Goal: Information Seeking & Learning: Learn about a topic

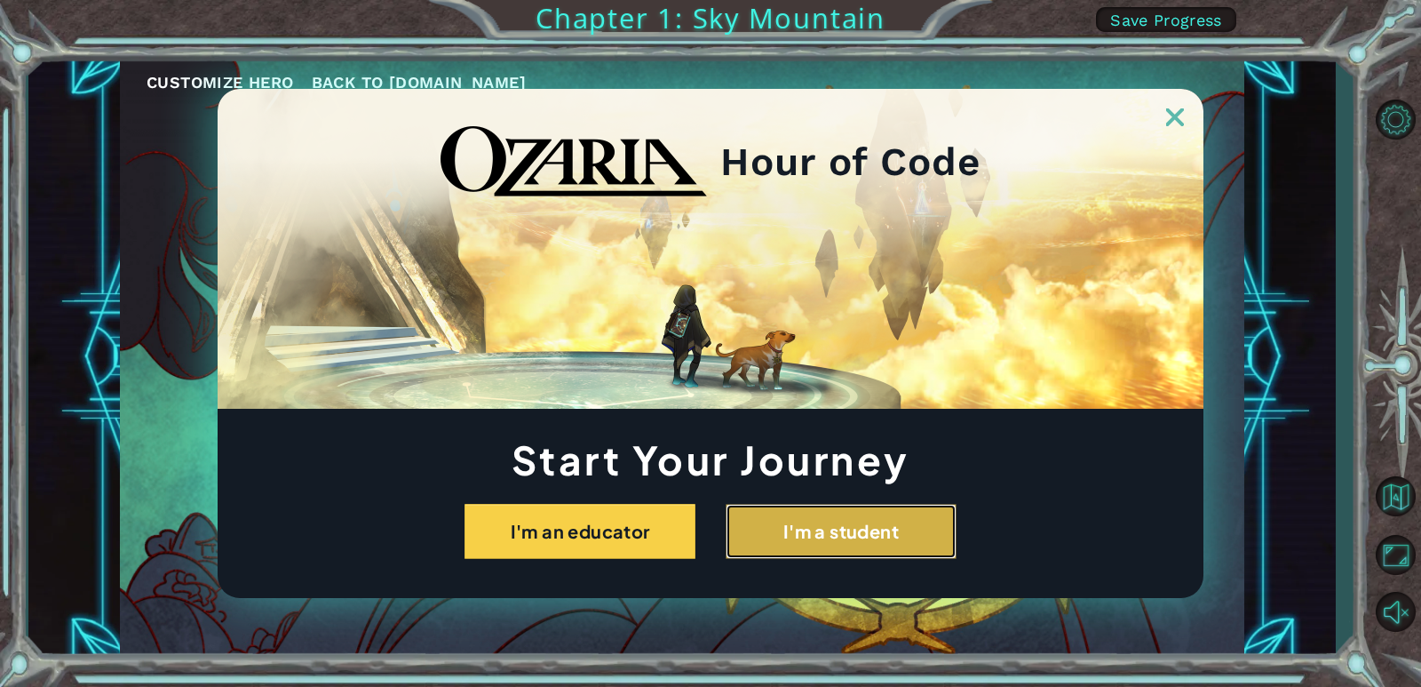
click at [893, 519] on button "I'm a student" at bounding box center [841, 531] width 231 height 55
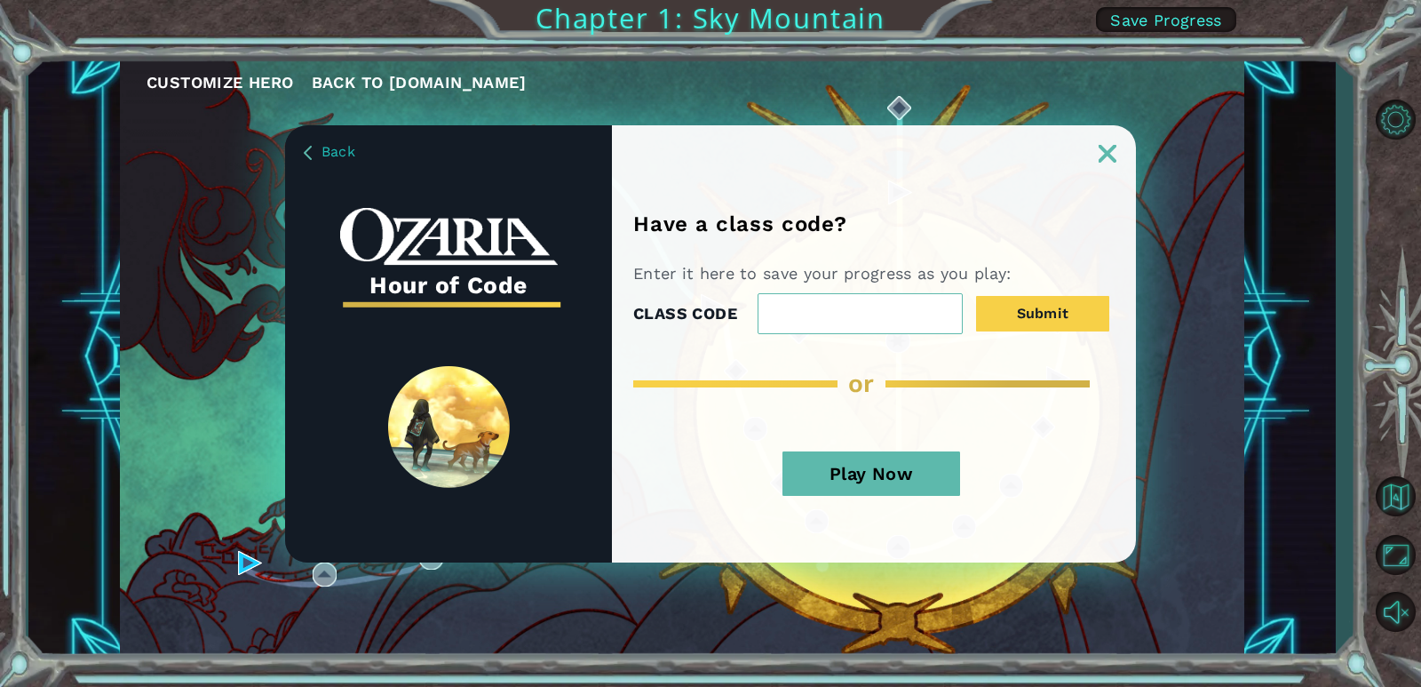
click at [927, 478] on button "Play Now" at bounding box center [871, 473] width 178 height 44
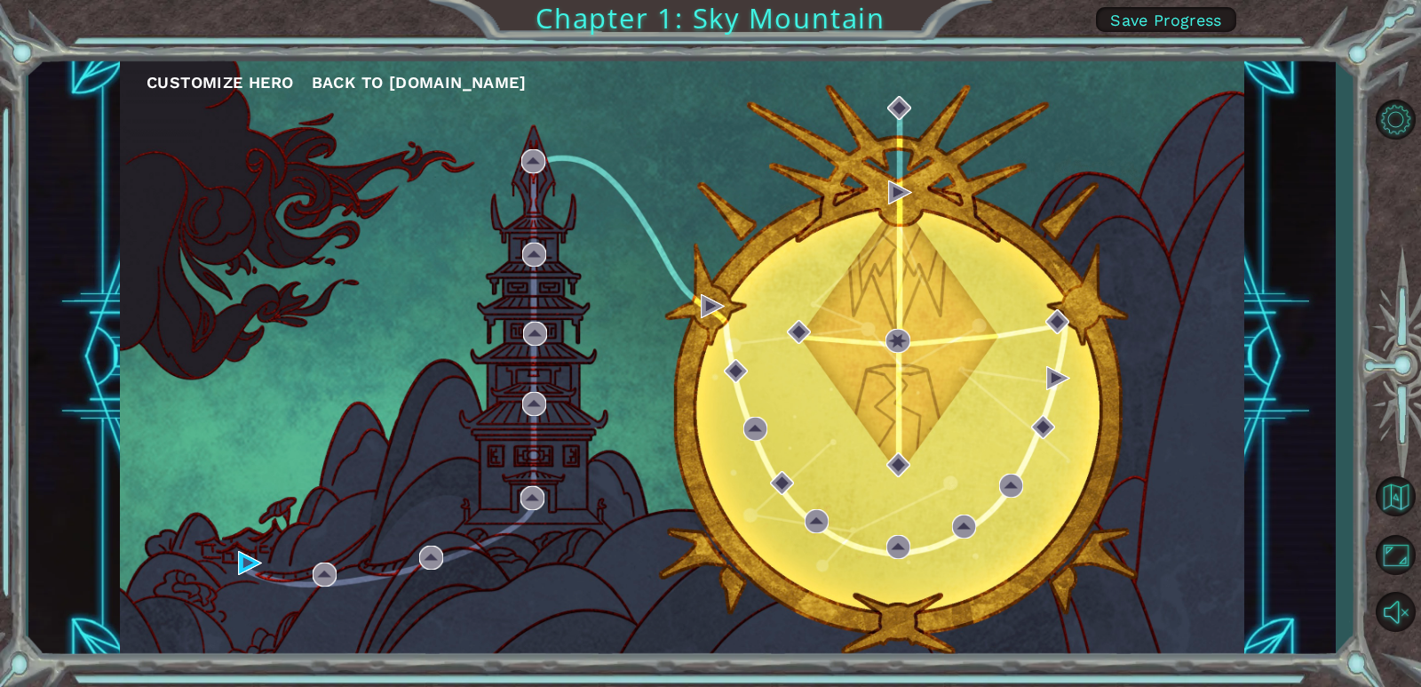
click at [273, 76] on button "Customize Hero" at bounding box center [220, 82] width 147 height 27
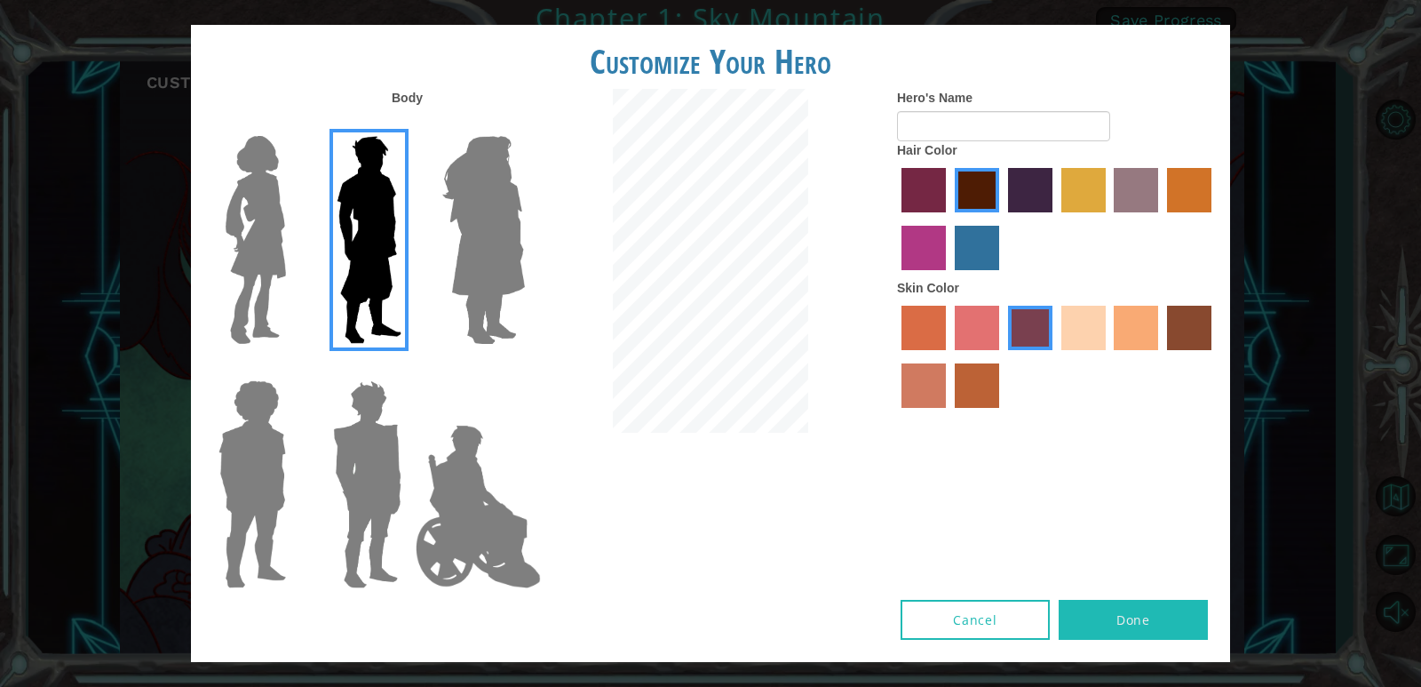
click at [506, 175] on img at bounding box center [483, 240] width 97 height 222
click at [524, 124] on input "Hero Amethyst" at bounding box center [524, 124] width 0 height 0
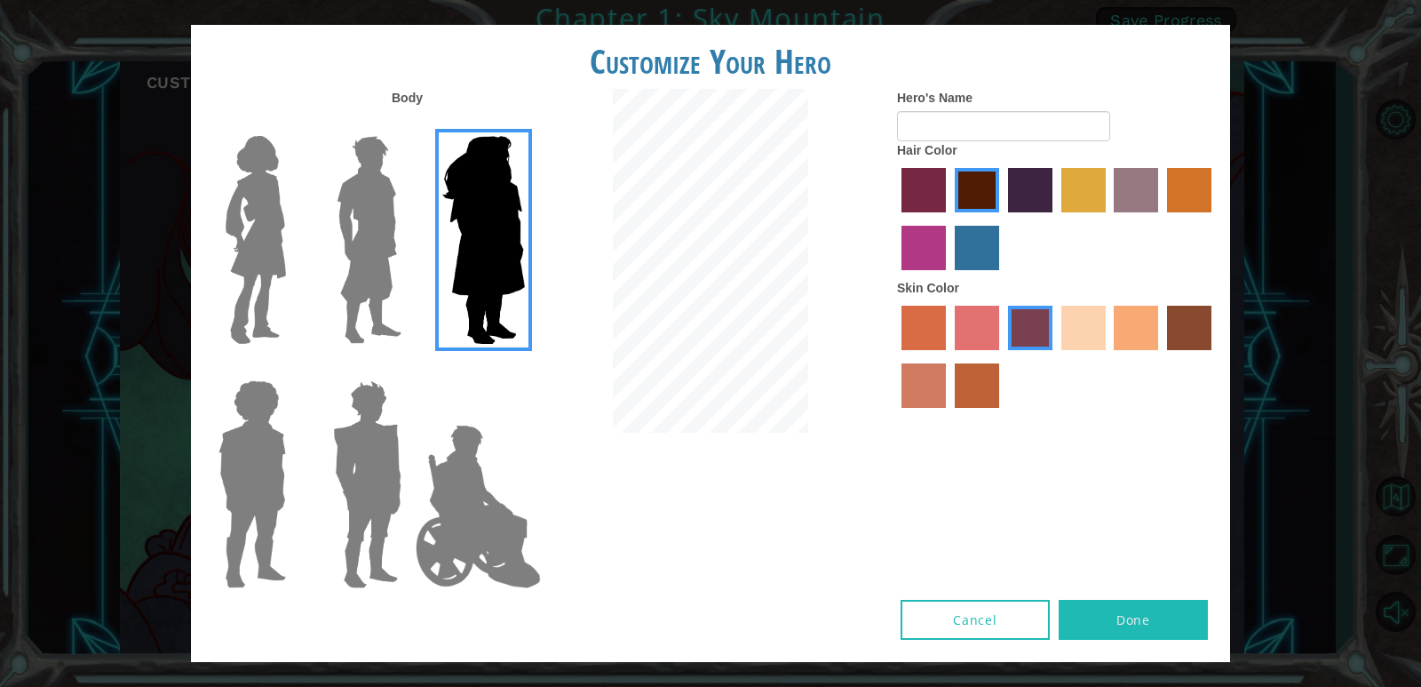
drag, startPoint x: 500, startPoint y: 472, endPoint x: 430, endPoint y: 497, distance: 74.7
click at [499, 472] on img at bounding box center [478, 506] width 139 height 178
click at [524, 369] on input "Hero Jamie" at bounding box center [524, 369] width 0 height 0
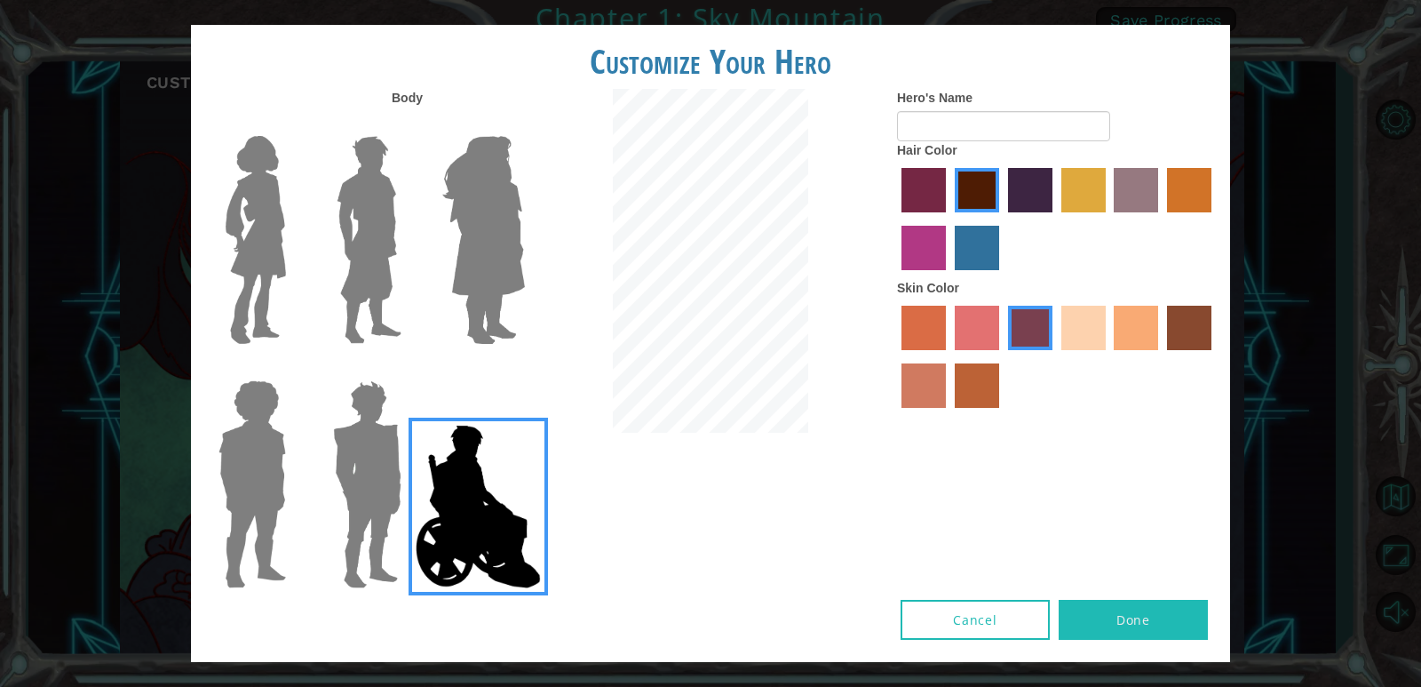
click at [925, 184] on label "paprika hair color" at bounding box center [923, 190] width 44 height 44
click at [895, 218] on input "paprika hair color" at bounding box center [895, 218] width 0 height 0
click at [973, 178] on label "maroon hair color" at bounding box center [977, 190] width 44 height 44
click at [949, 218] on input "maroon hair color" at bounding box center [949, 218] width 0 height 0
click at [387, 189] on img at bounding box center [369, 240] width 79 height 222
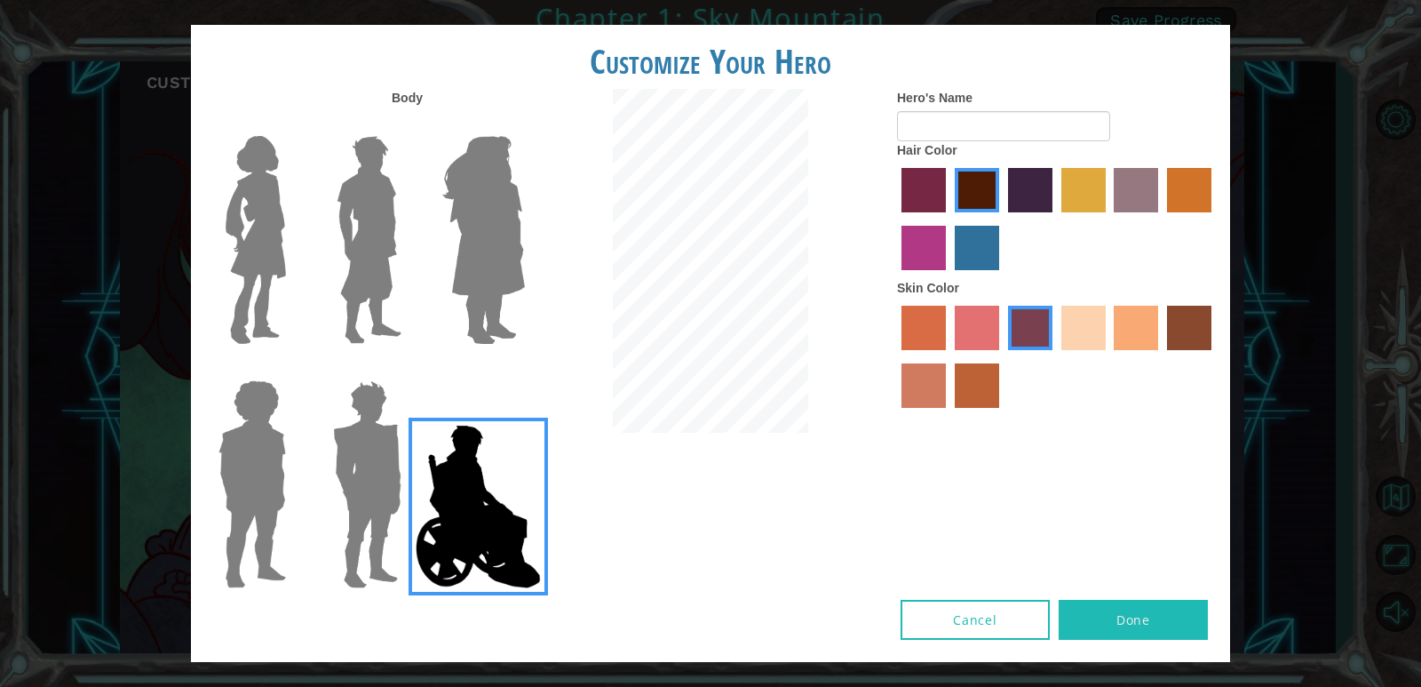
click at [409, 124] on input "Hero Lars" at bounding box center [409, 124] width 0 height 0
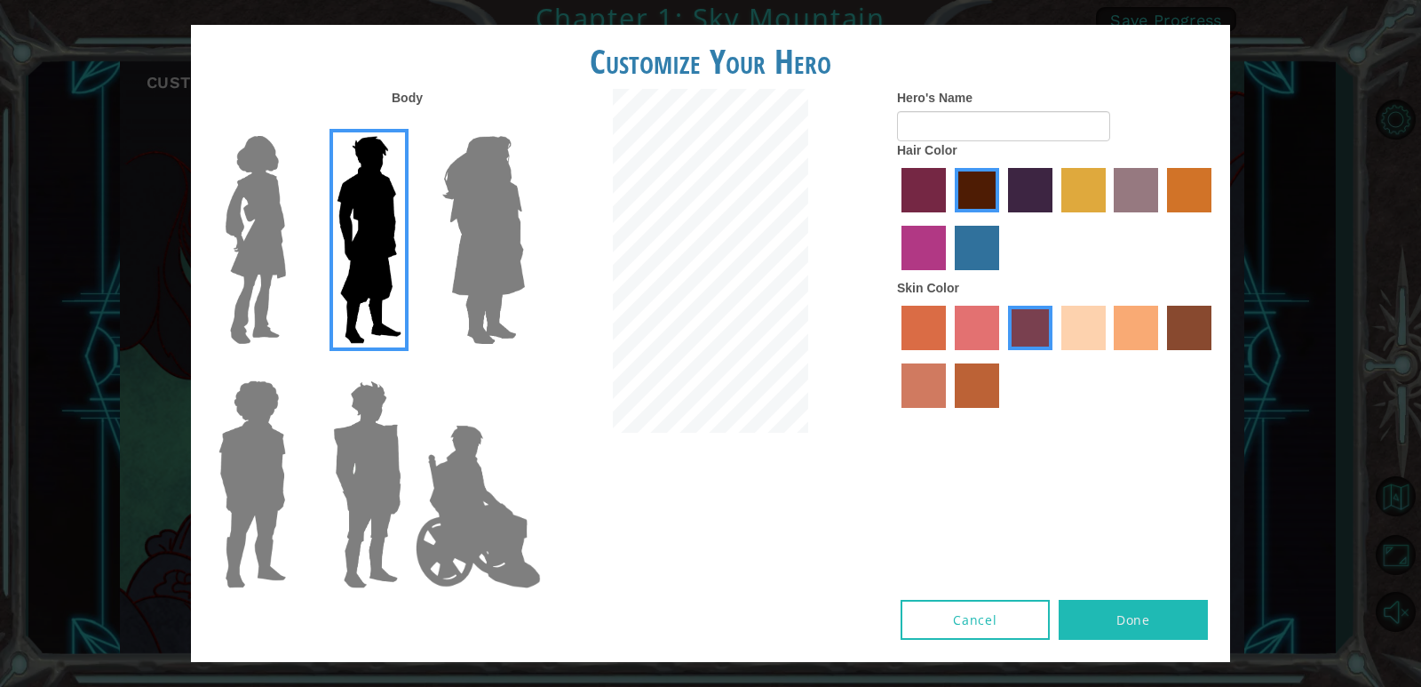
click at [973, 249] on label "lachmara hair color" at bounding box center [977, 248] width 44 height 44
click at [949, 276] on input "lachmara hair color" at bounding box center [949, 276] width 0 height 0
click at [929, 329] on label "sorbus skin color" at bounding box center [923, 328] width 44 height 44
click at [895, 356] on input "sorbus skin color" at bounding box center [895, 356] width 0 height 0
click at [1068, 620] on button "Done" at bounding box center [1133, 619] width 149 height 40
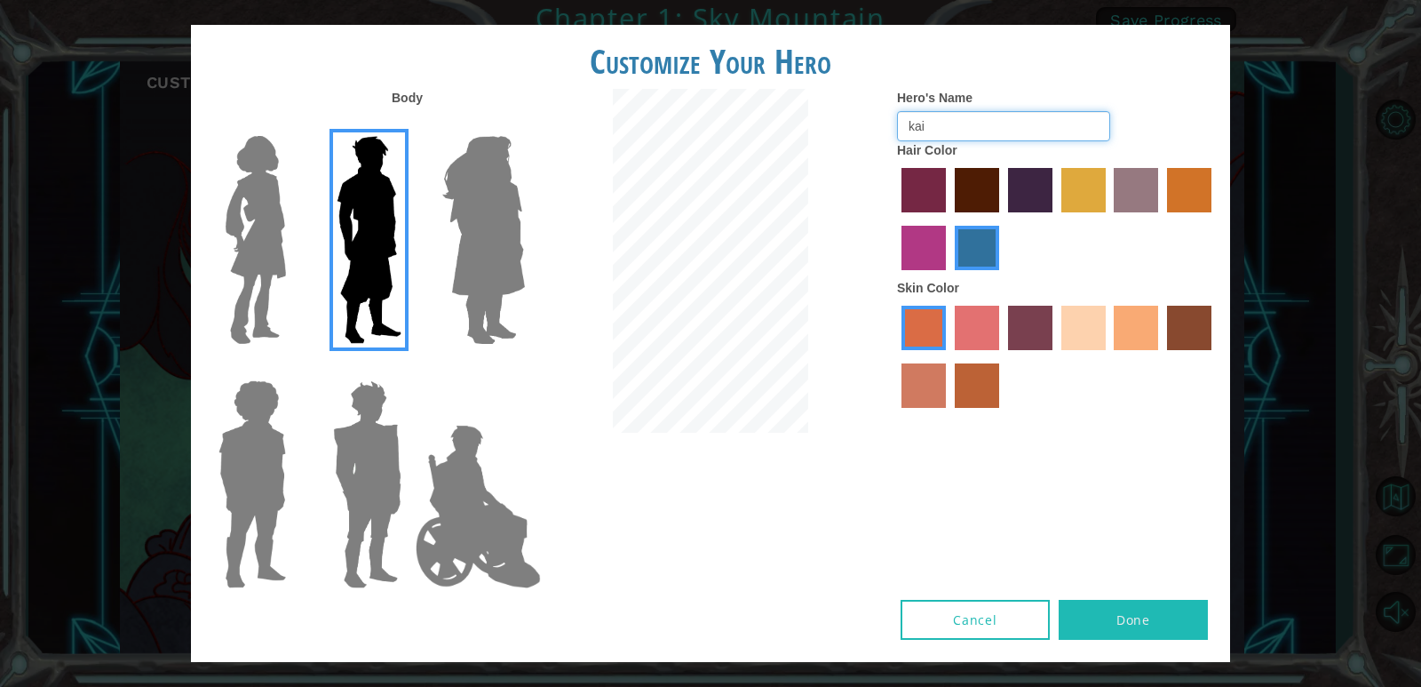
type input "kai"
click at [1197, 621] on button "Done" at bounding box center [1133, 619] width 149 height 40
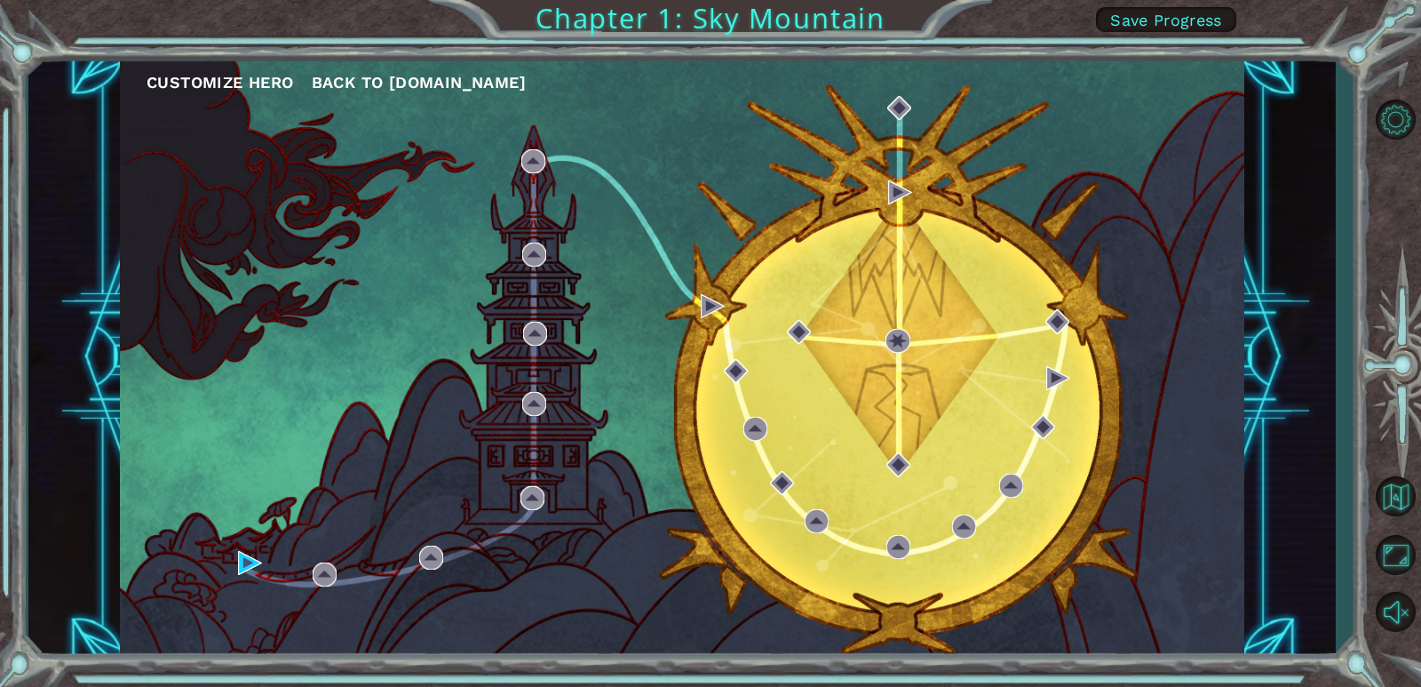
drag, startPoint x: 1161, startPoint y: 7, endPoint x: 1170, endPoint y: 12, distance: 9.9
click at [1161, 9] on div "Customize Hero Back to [DOMAIN_NAME] Chapter 1: Sky Mountain Save Progress" at bounding box center [710, 343] width 1421 height 687
click at [918, 22] on div "Customize Hero Back to [DOMAIN_NAME] Chapter 1: Sky Mountain Save Progress" at bounding box center [710, 343] width 1421 height 687
click at [1225, 22] on button "Save Progress" at bounding box center [1166, 19] width 140 height 25
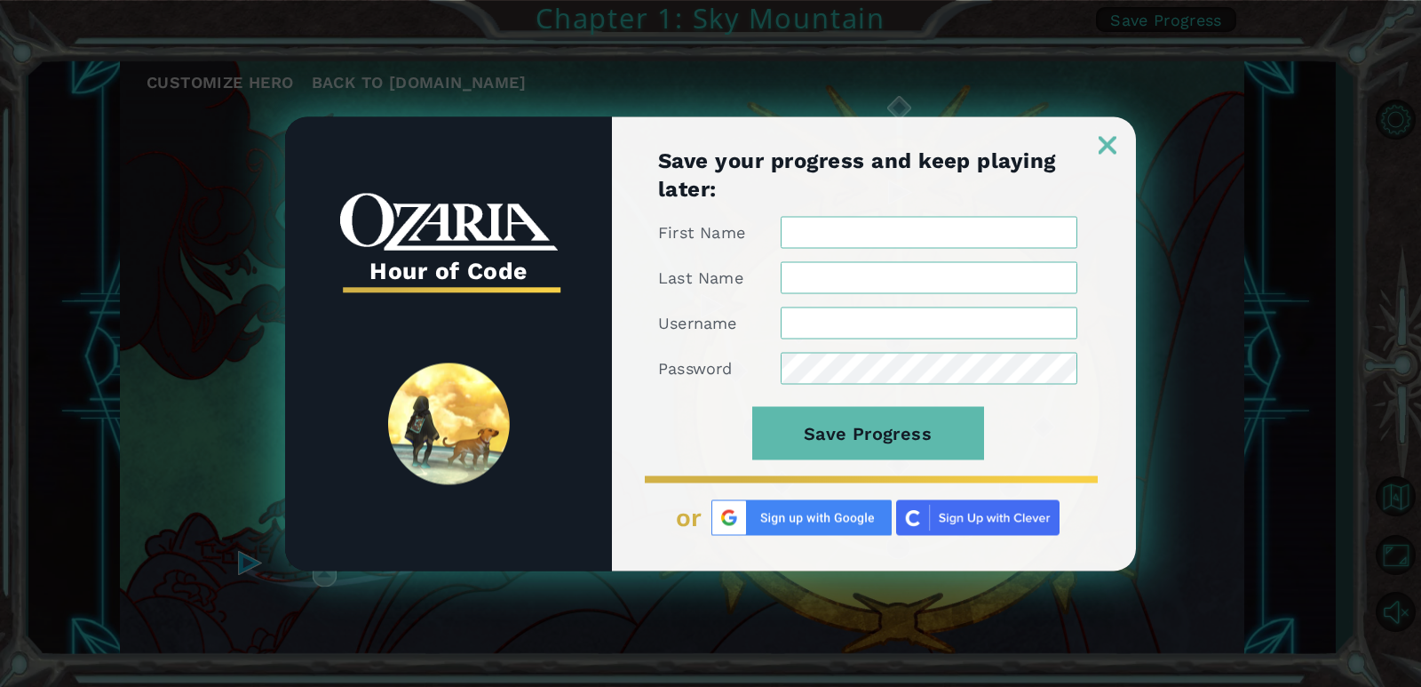
click at [871, 404] on form "First Name Last Name Username Password Save Progress" at bounding box center [867, 348] width 419 height 264
click at [875, 439] on button "Save Progress" at bounding box center [868, 432] width 232 height 53
type input "[PERSON_NAME]"
click at [933, 274] on input "Last Name" at bounding box center [929, 277] width 297 height 32
type input "Ifeanyi"
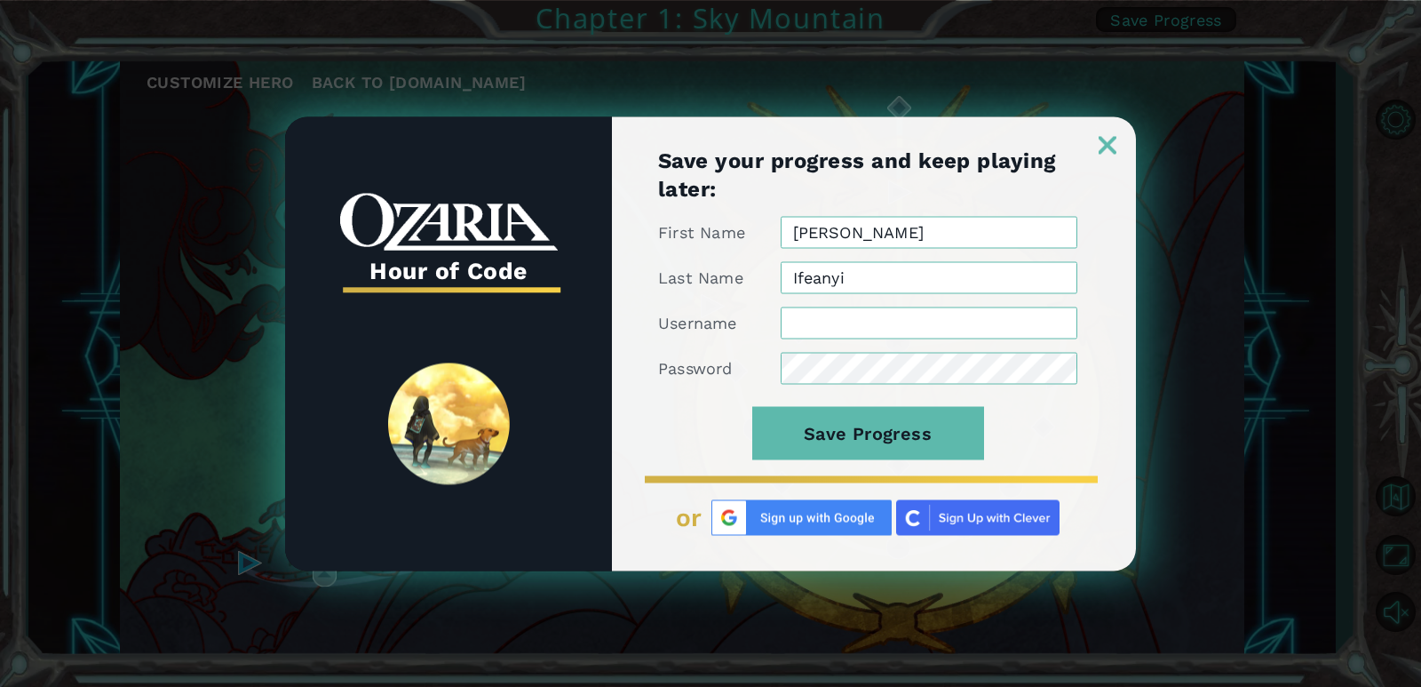
click at [877, 333] on input "Username" at bounding box center [929, 322] width 297 height 32
drag, startPoint x: 866, startPoint y: 314, endPoint x: 599, endPoint y: 345, distance: 269.2
click at [599, 345] on div "Hour of Code Save your progress and keep playing later: First Name [PERSON_NAME…" at bounding box center [710, 343] width 851 height 454
click at [752, 406] on button "Save Progress" at bounding box center [868, 432] width 232 height 53
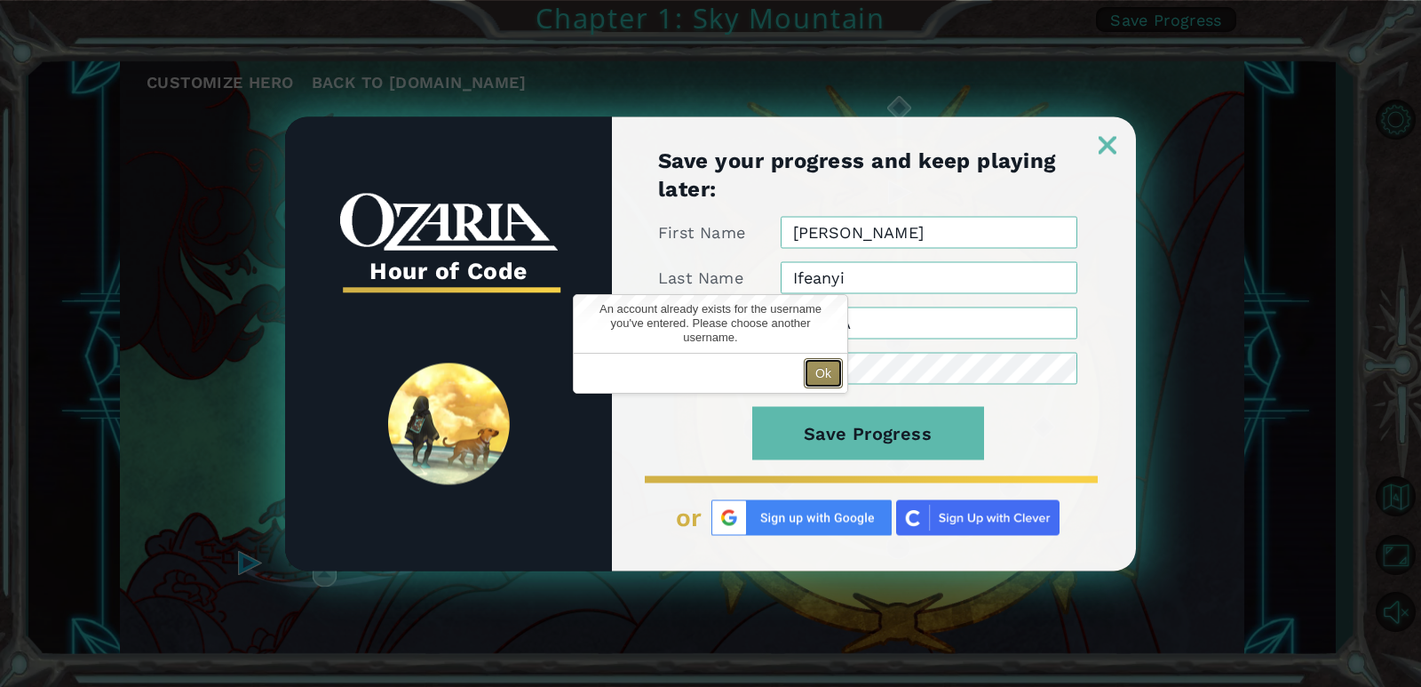
click at [813, 365] on button "Ok" at bounding box center [823, 373] width 39 height 30
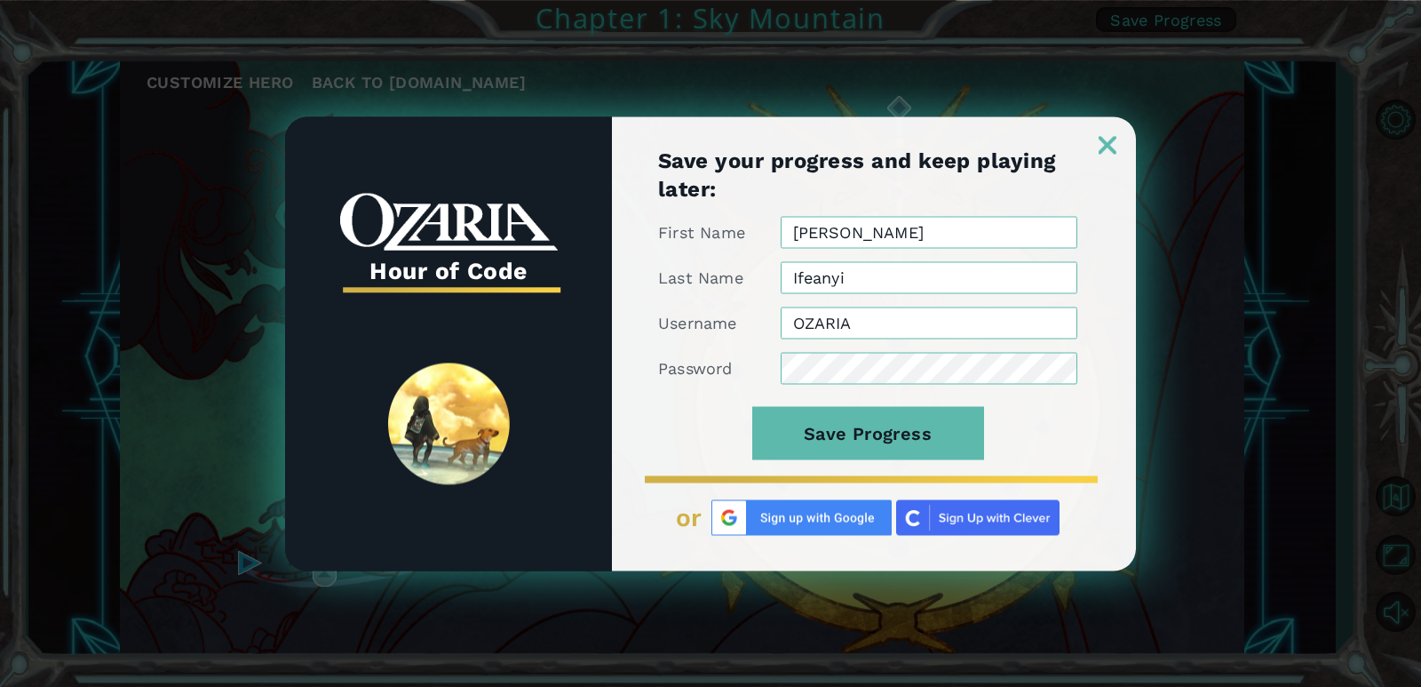
click at [803, 521] on img at bounding box center [801, 517] width 180 height 36
click at [911, 322] on input "OZARIA" at bounding box center [929, 322] width 297 height 32
type input "O"
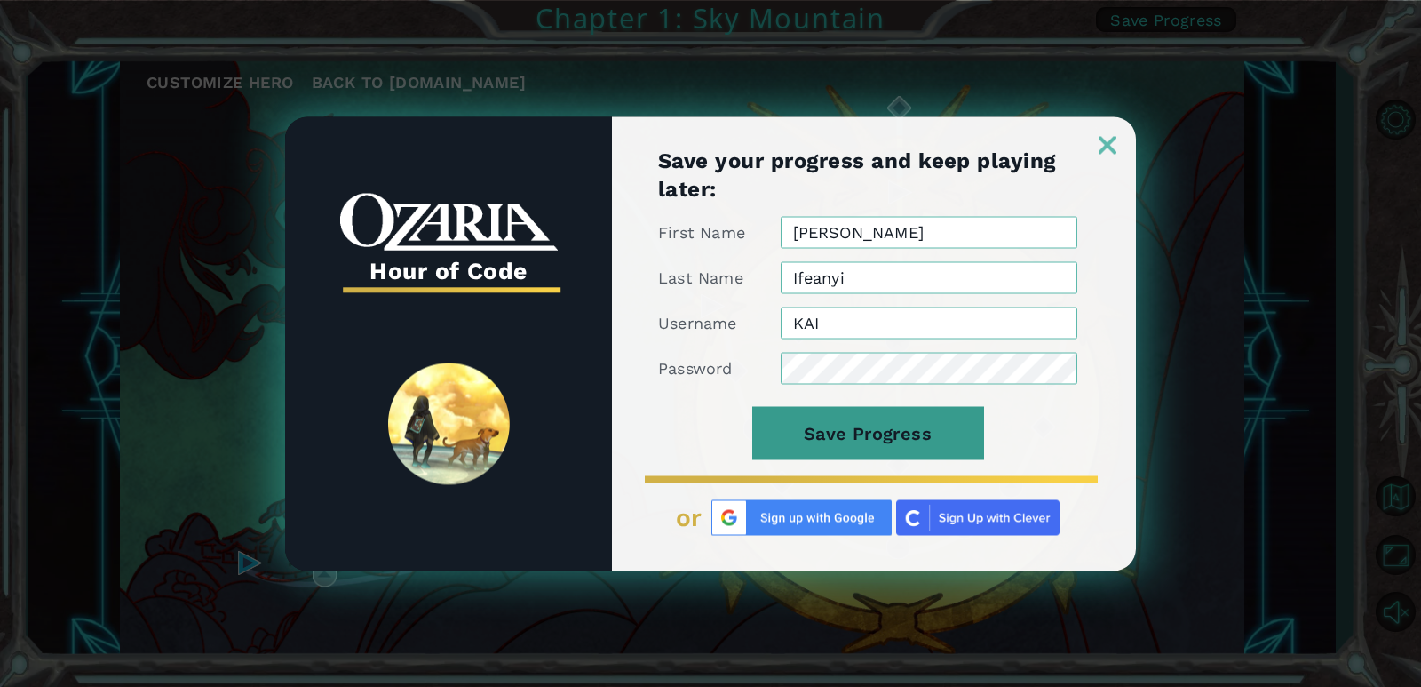
type input "KAI"
click at [914, 421] on button "Save Progress" at bounding box center [868, 432] width 232 height 53
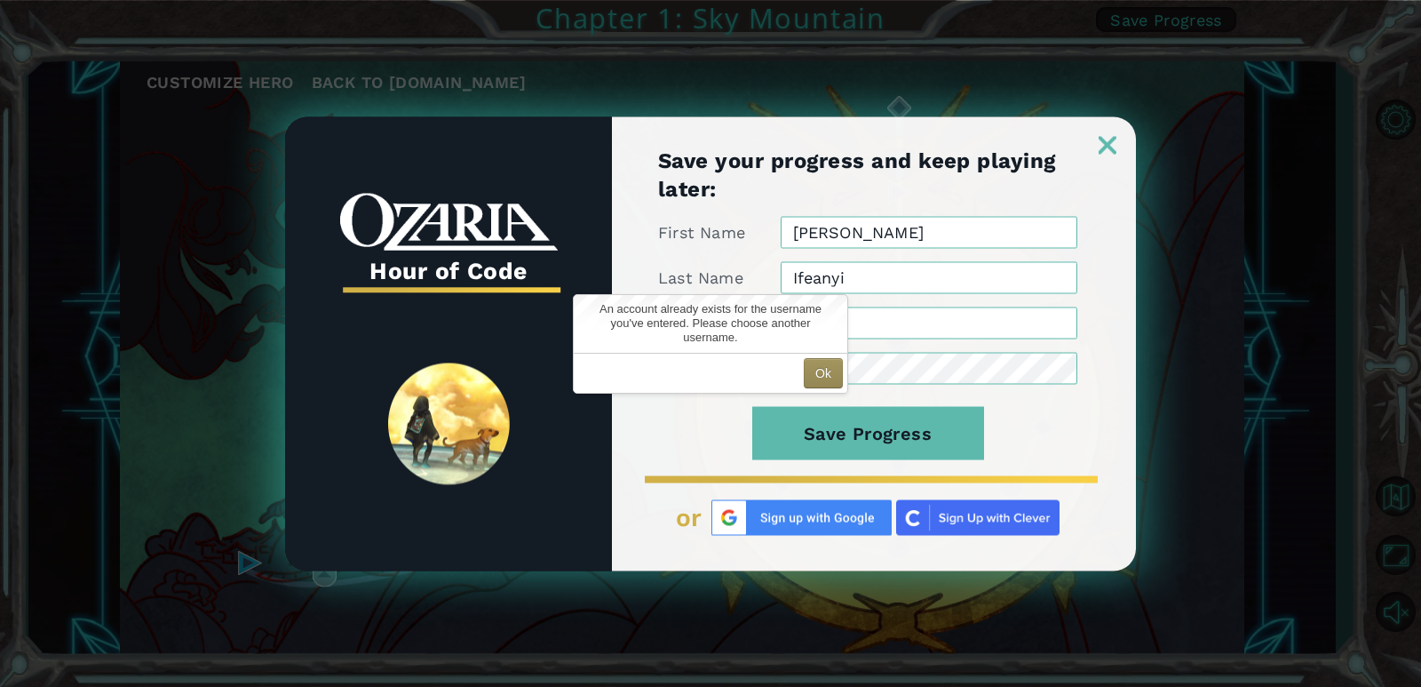
drag, startPoint x: 931, startPoint y: 326, endPoint x: 758, endPoint y: 320, distance: 172.4
click at [758, 320] on body "Customize Hero Back to [DOMAIN_NAME] Chapter 1: Sky Mountain Save Progress Hour…" at bounding box center [710, 343] width 1421 height 687
click at [829, 364] on button "Ok" at bounding box center [823, 373] width 39 height 30
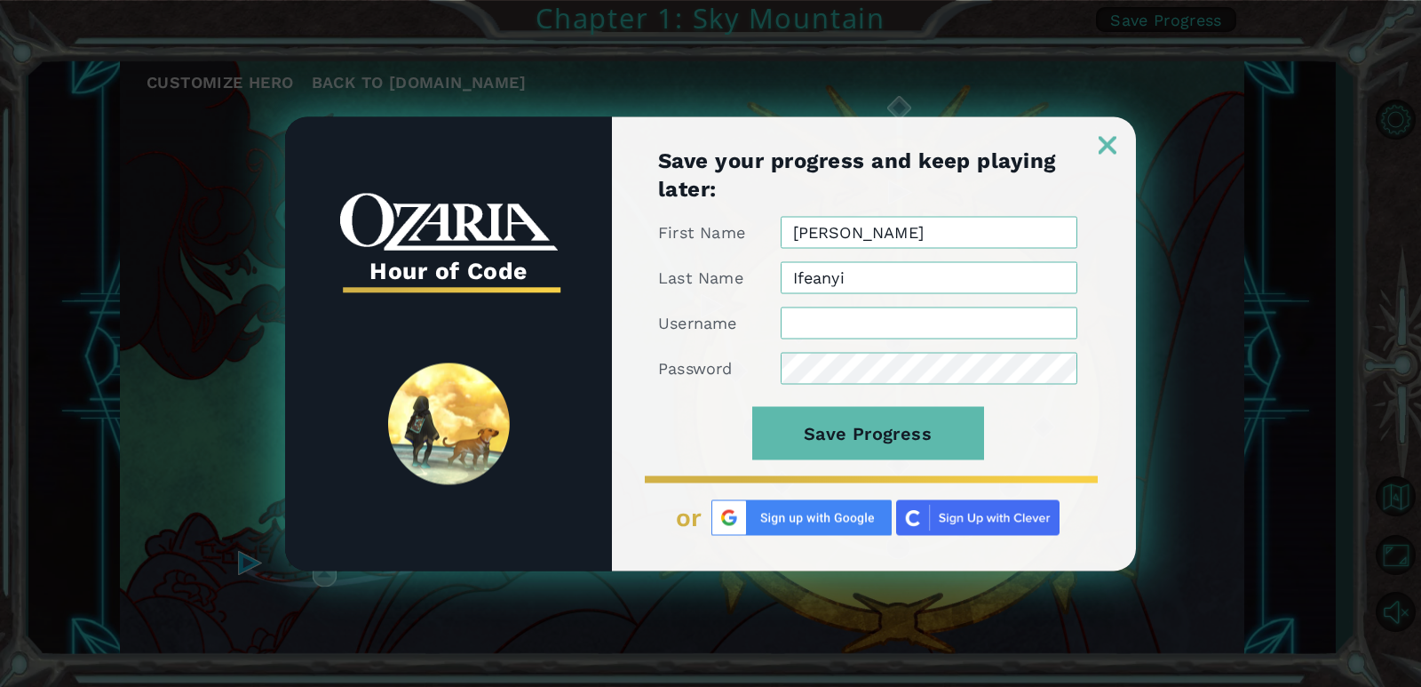
click at [857, 330] on input "Username" at bounding box center [929, 322] width 297 height 32
type input "H"
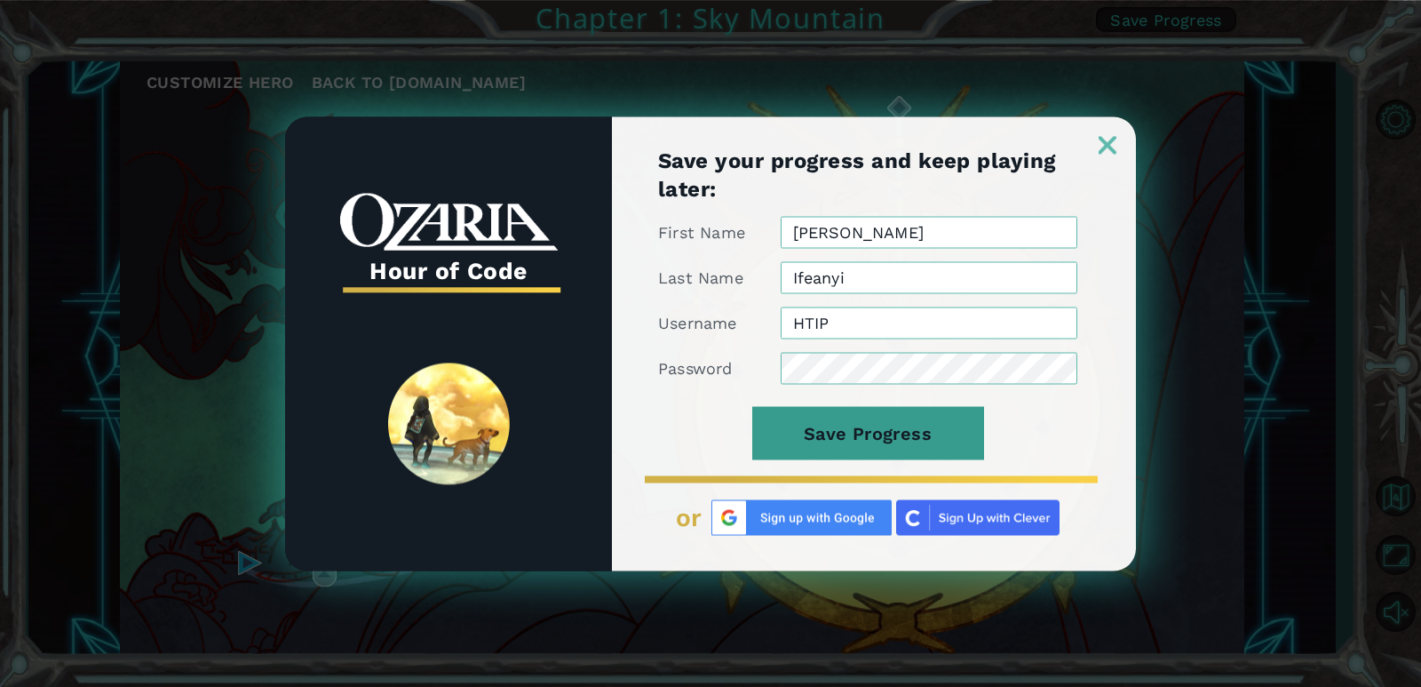
type input "HTIP"
click at [809, 440] on button "Save Progress" at bounding box center [868, 432] width 232 height 53
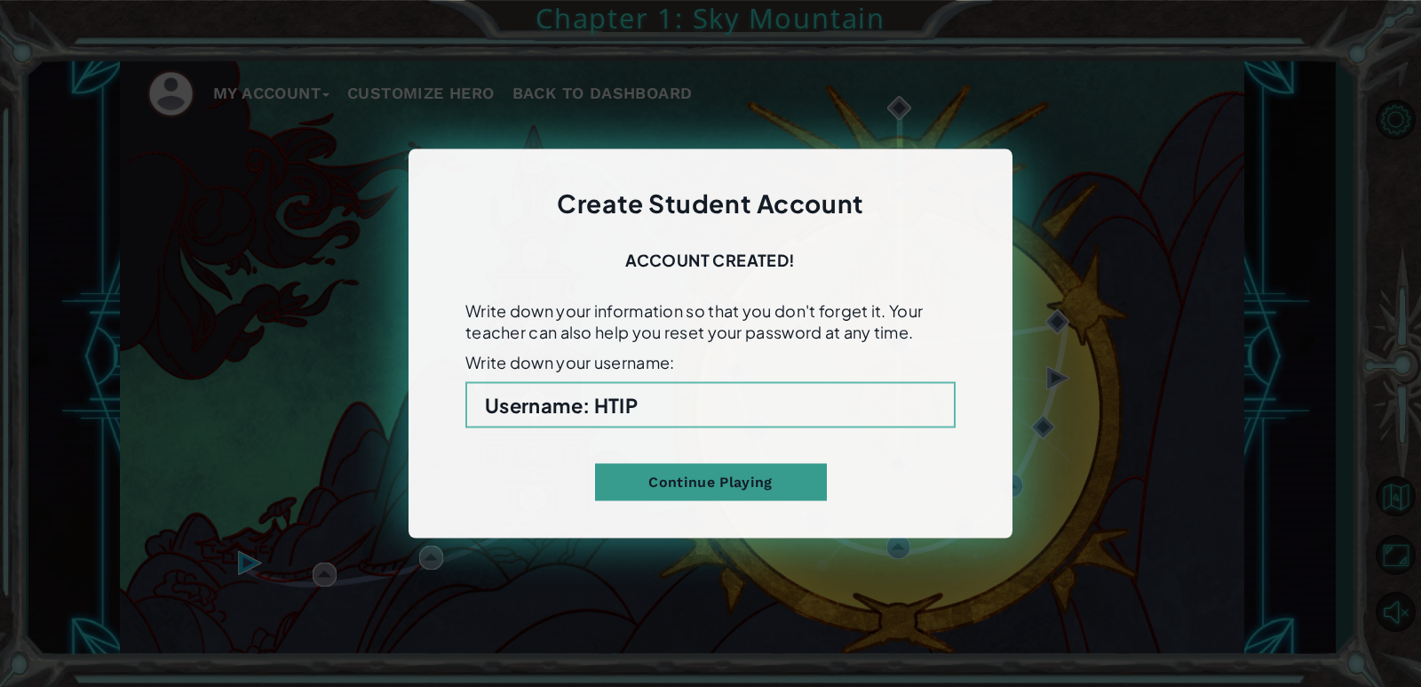
click at [681, 475] on button "Continue Playing" at bounding box center [711, 482] width 232 height 37
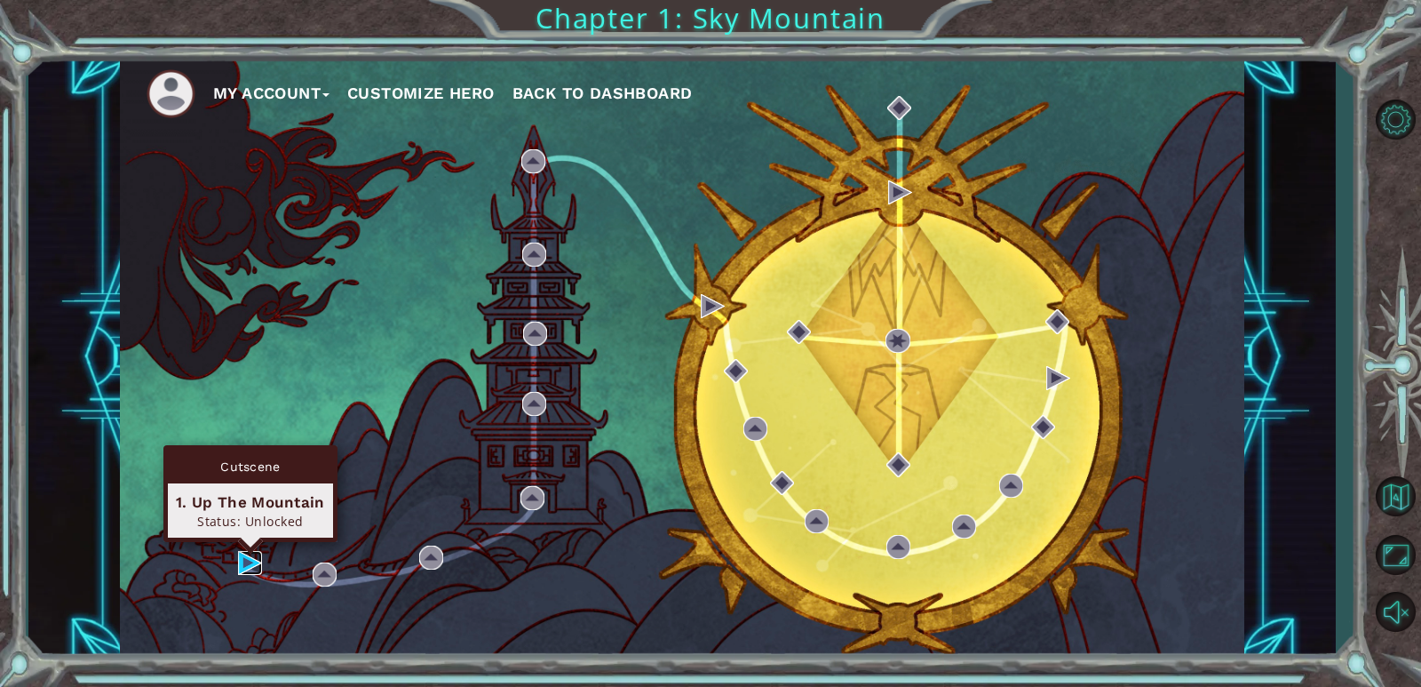
click at [253, 555] on img at bounding box center [250, 563] width 24 height 24
click at [249, 542] on div "Cutscene 1. Up The Mountain Status: In Progress" at bounding box center [250, 493] width 174 height 97
click at [245, 556] on img at bounding box center [250, 563] width 24 height 24
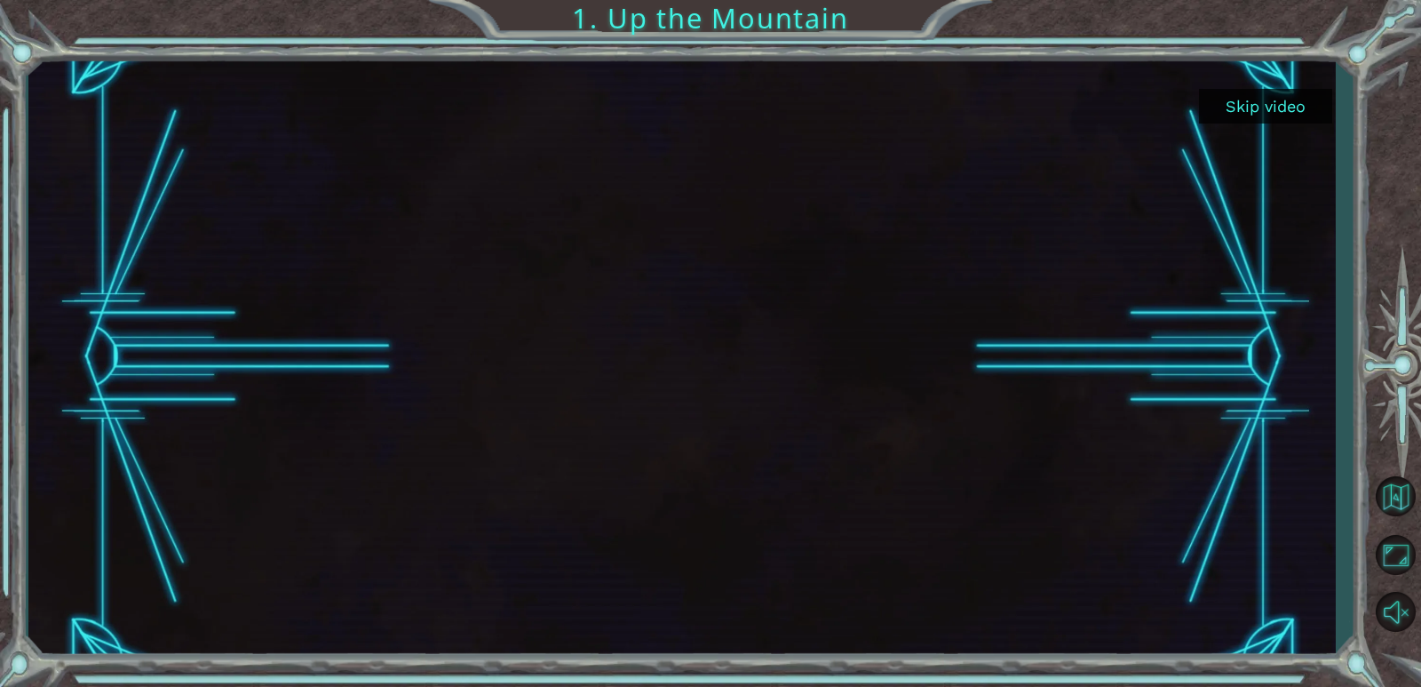
click at [1276, 113] on button "Skip video" at bounding box center [1265, 106] width 133 height 35
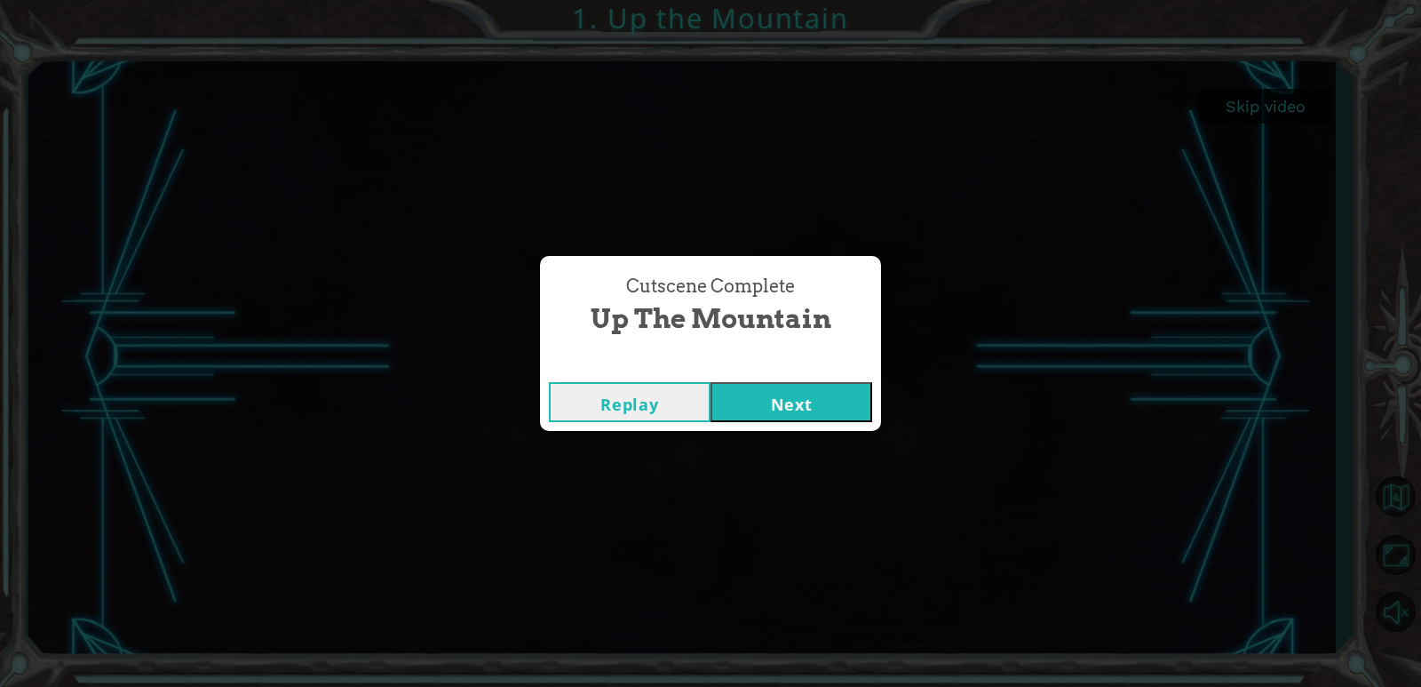
click at [772, 400] on button "Next" at bounding box center [792, 402] width 162 height 40
